Goal: Ask a question

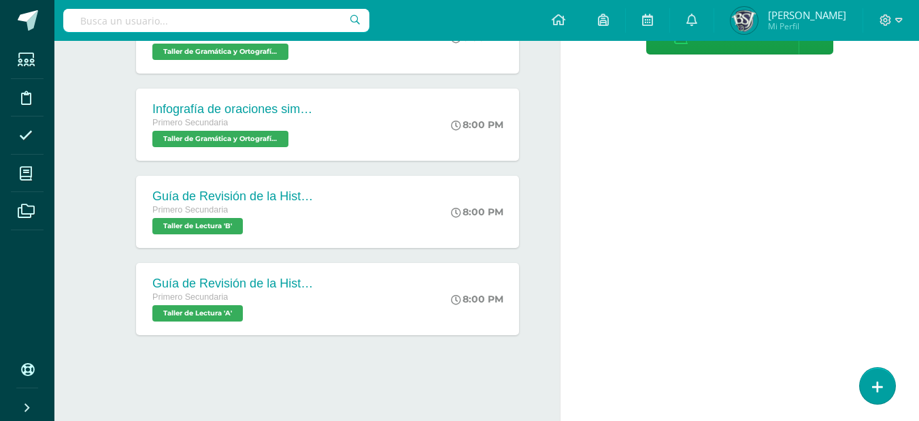
scroll to position [7873, 0]
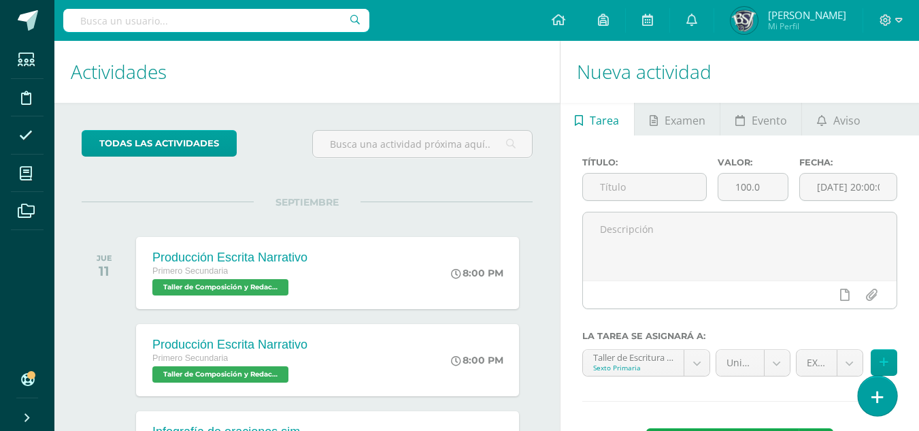
click at [870, 397] on link at bounding box center [877, 395] width 39 height 39
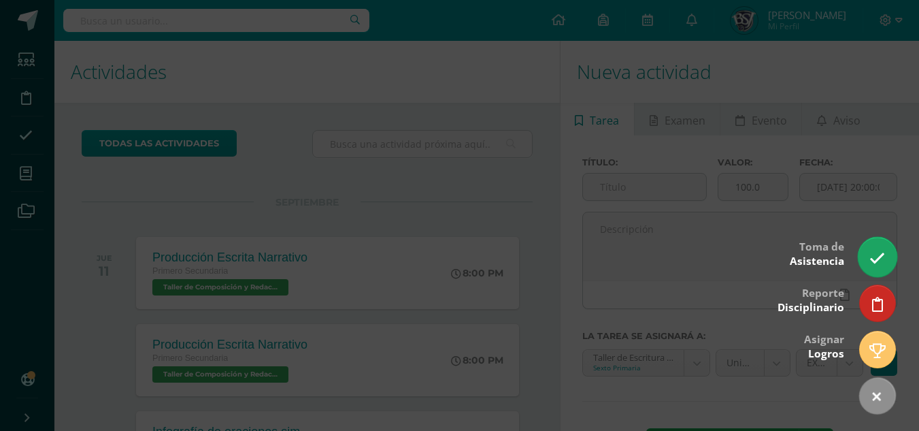
click at [882, 253] on icon at bounding box center [878, 258] width 16 height 16
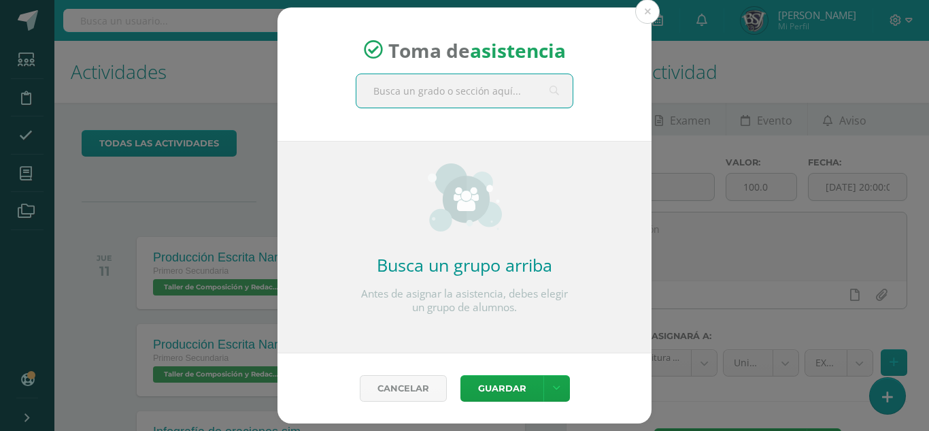
click at [454, 96] on input "text" at bounding box center [465, 90] width 216 height 33
type input "sext"
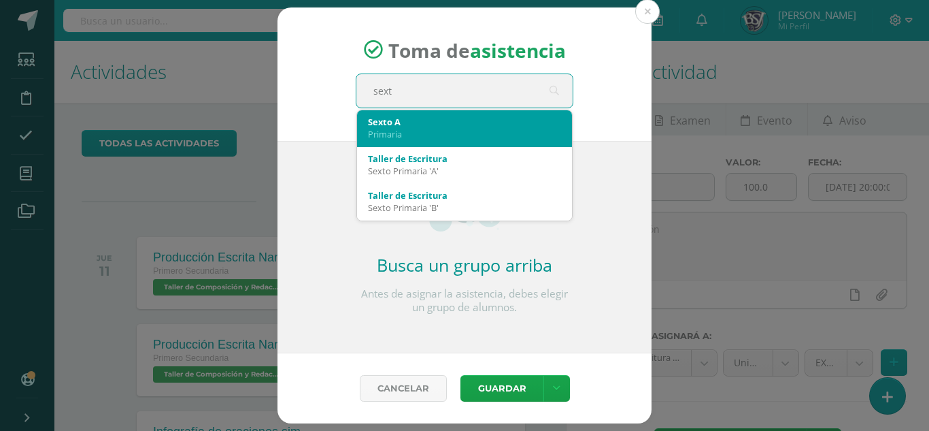
click at [412, 125] on div "Sexto A" at bounding box center [464, 122] width 193 height 12
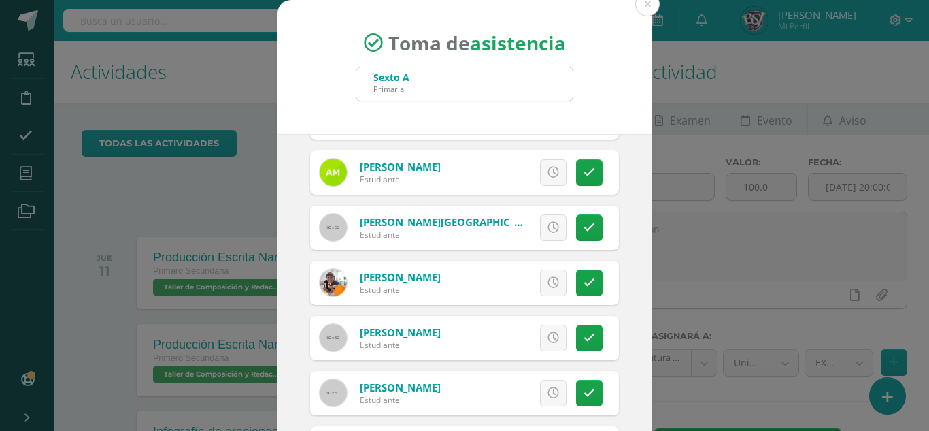
scroll to position [1157, 0]
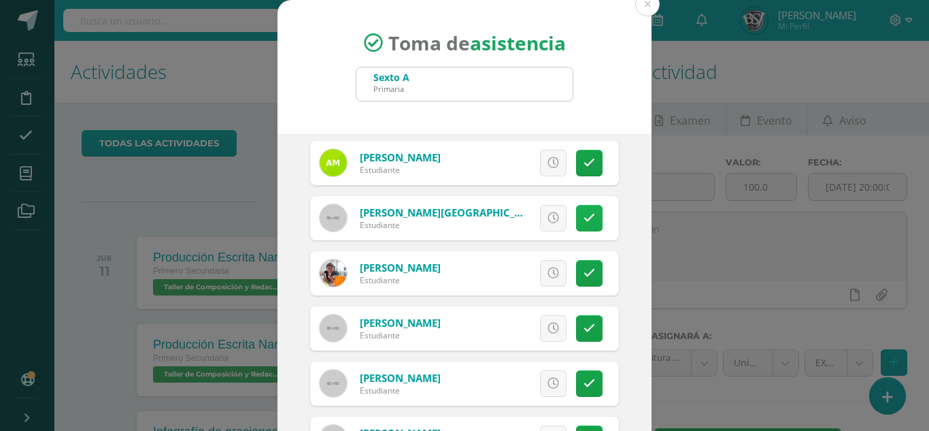
click at [584, 215] on icon at bounding box center [590, 218] width 12 height 12
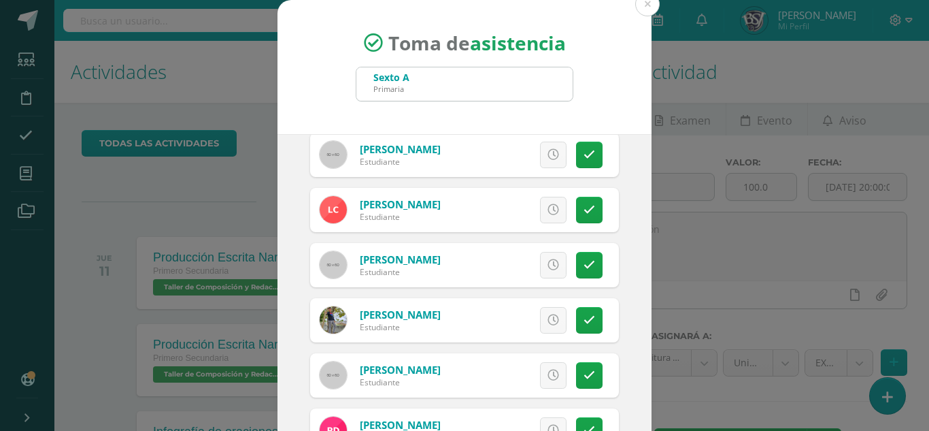
scroll to position [259, 0]
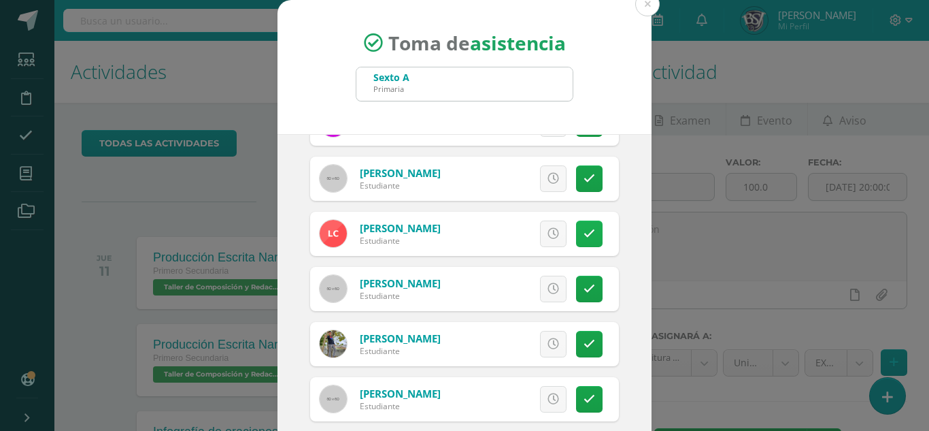
click at [580, 229] on link at bounding box center [589, 233] width 27 height 27
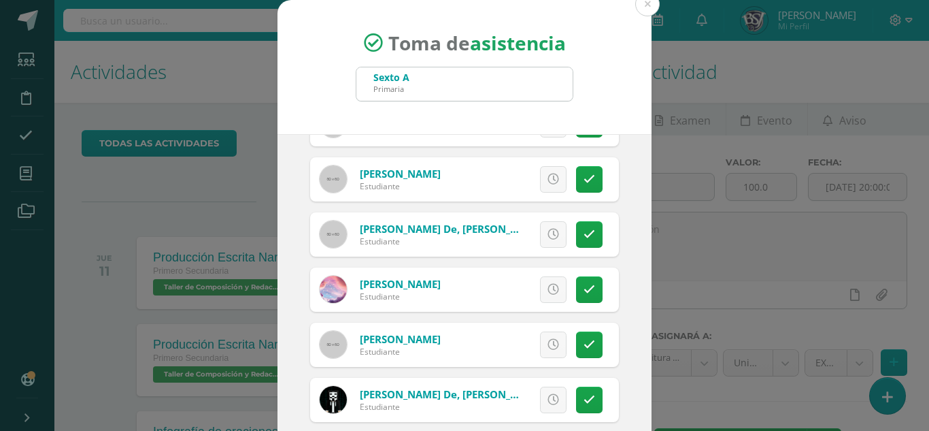
scroll to position [84, 0]
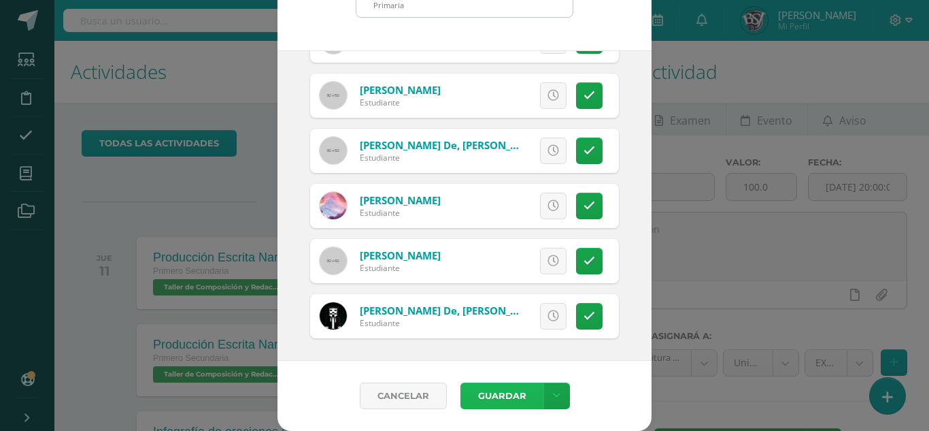
click at [500, 394] on button "Guardar" at bounding box center [502, 395] width 83 height 27
